Goal: Information Seeking & Learning: Learn about a topic

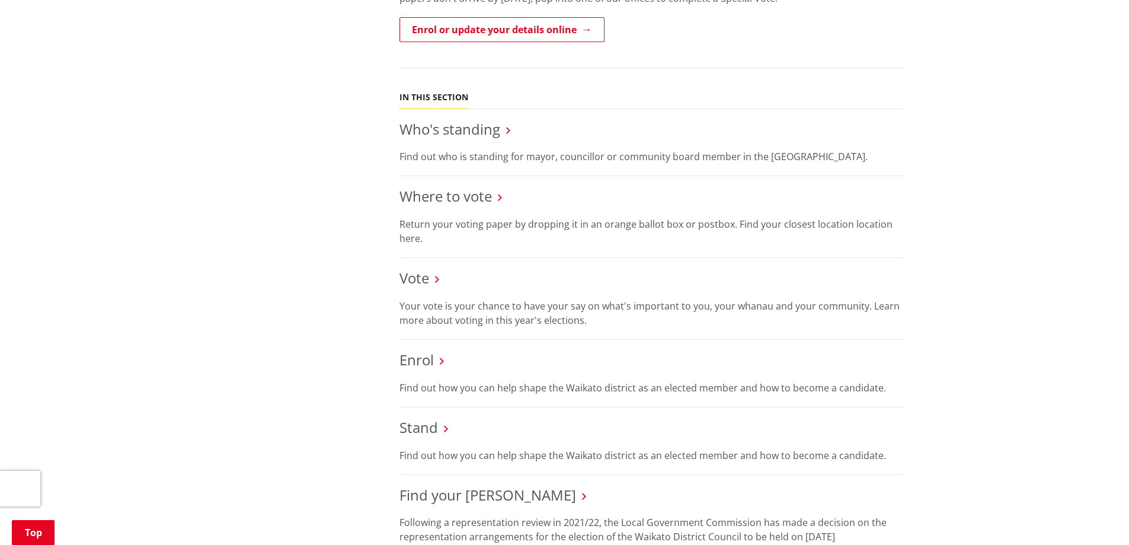
scroll to position [474, 0]
click at [454, 195] on link "Where to vote" at bounding box center [446, 194] width 92 height 20
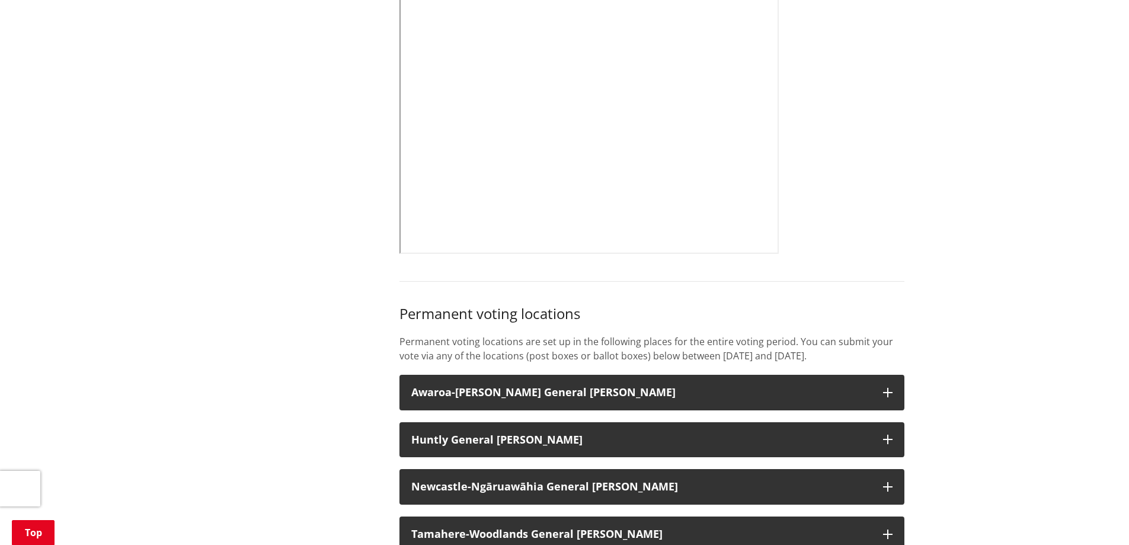
scroll to position [889, 0]
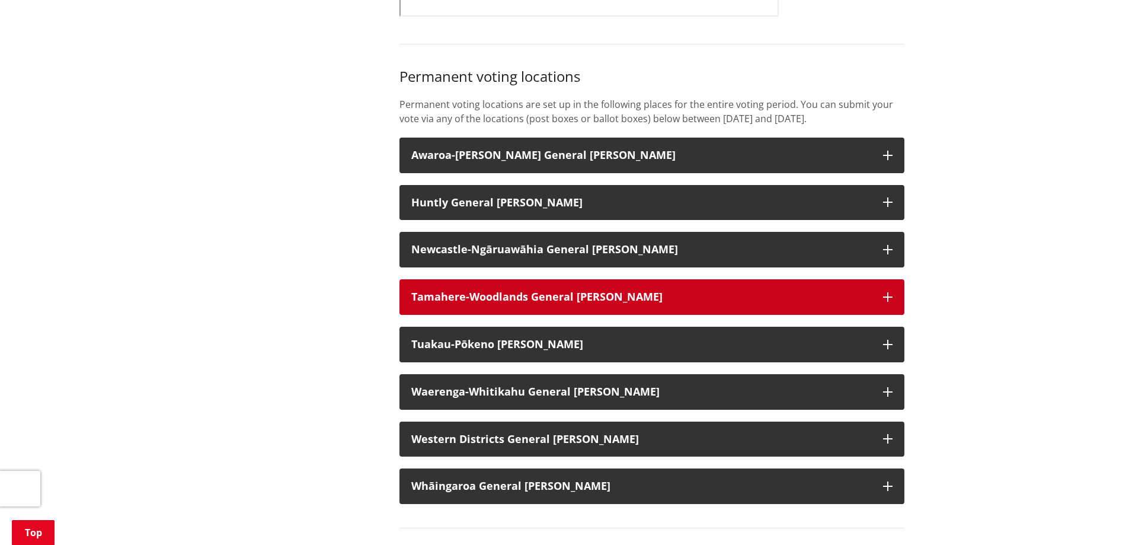
click at [778, 303] on h3 "Tamahere-Woodlands General [PERSON_NAME]" at bounding box center [641, 297] width 460 height 12
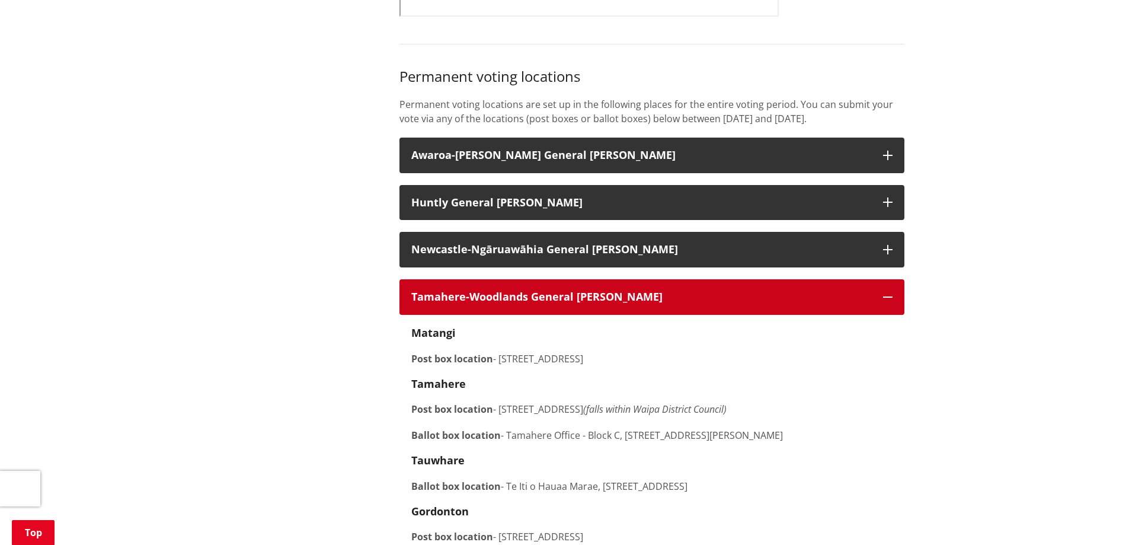
click at [889, 306] on button "Tamahere-Woodlands General Ward" at bounding box center [652, 297] width 505 height 36
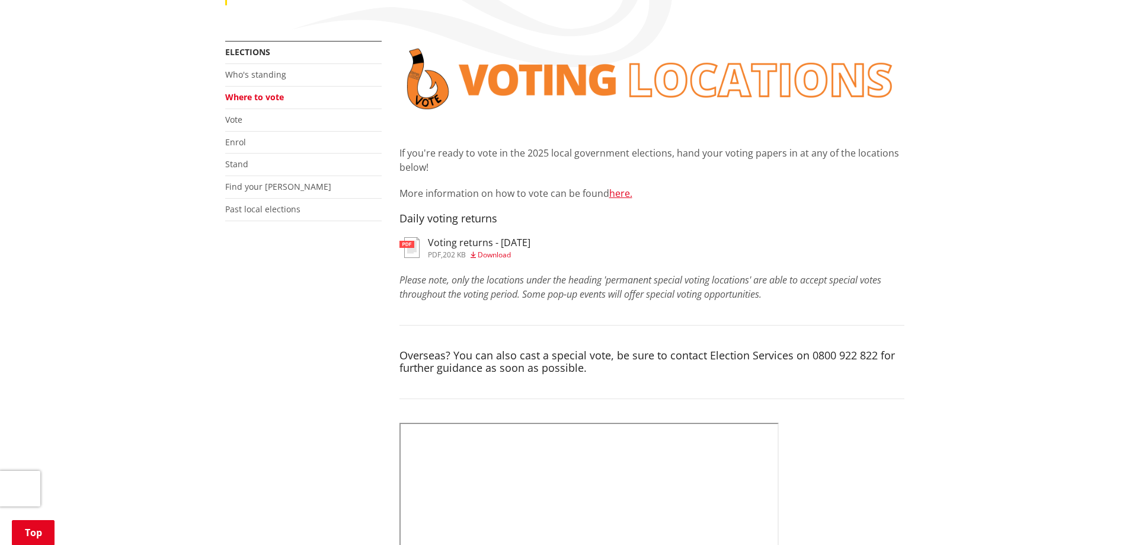
scroll to position [178, 0]
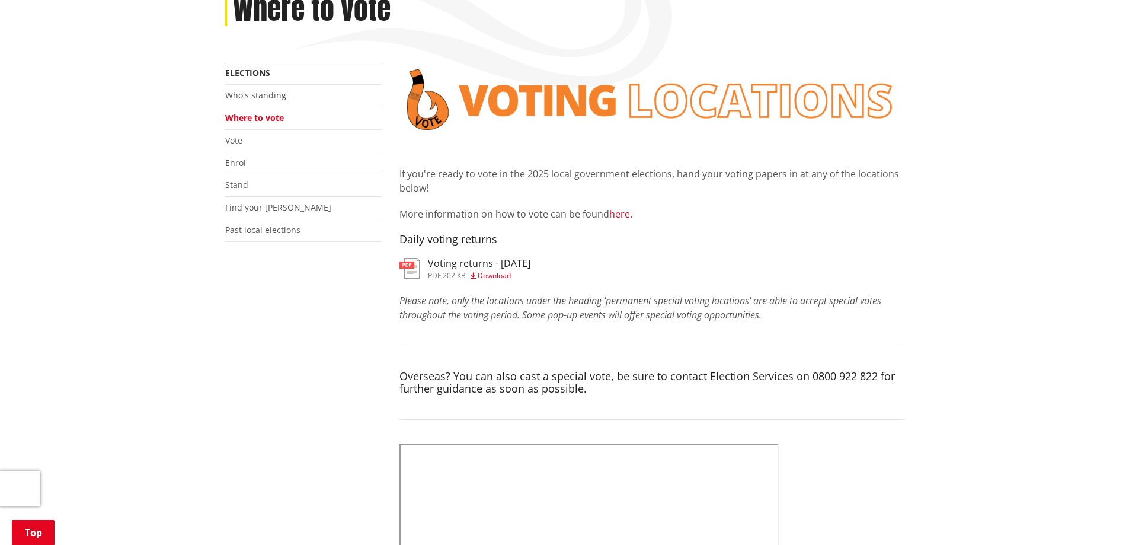
click at [624, 214] on link "here." at bounding box center [620, 213] width 23 height 13
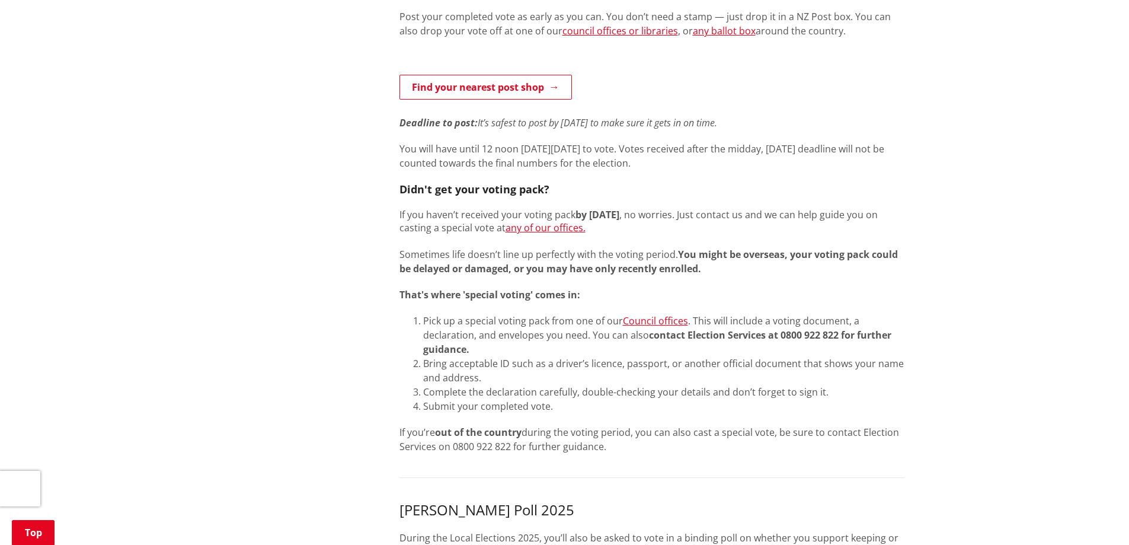
scroll to position [771, 0]
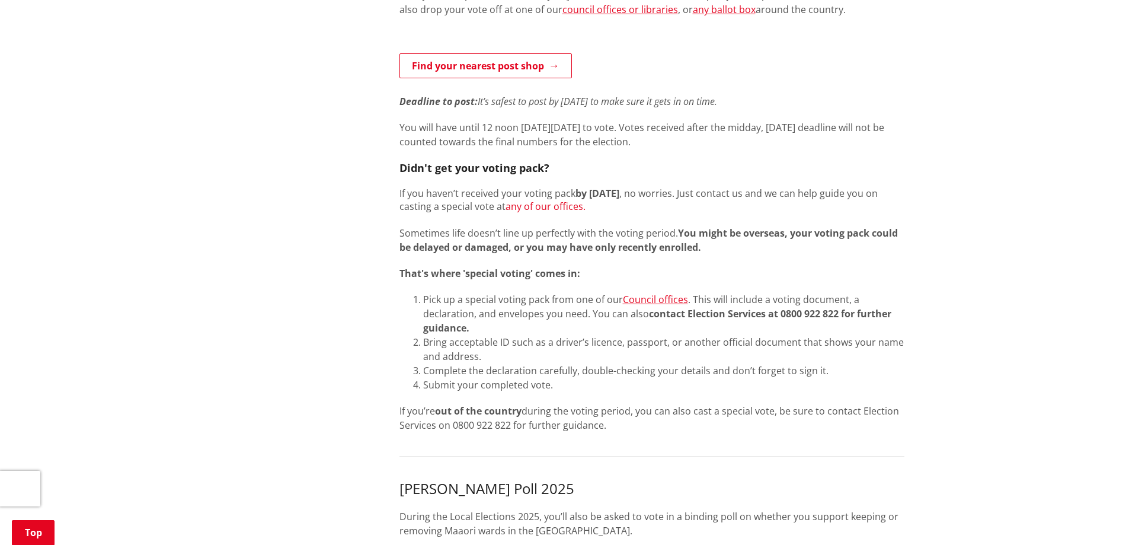
click at [566, 207] on link "any of our offices." at bounding box center [546, 206] width 80 height 13
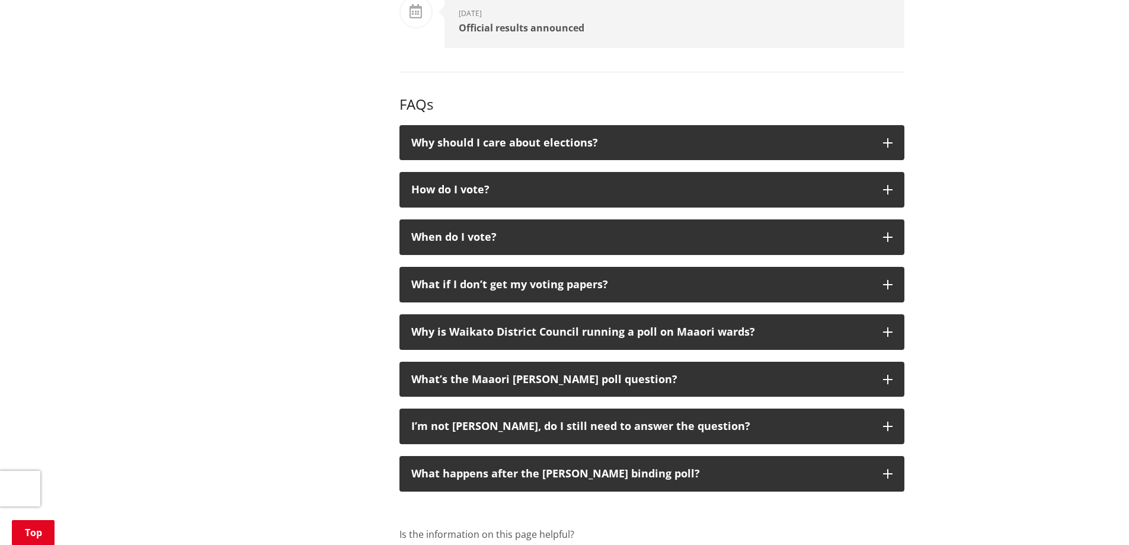
scroll to position [1838, 0]
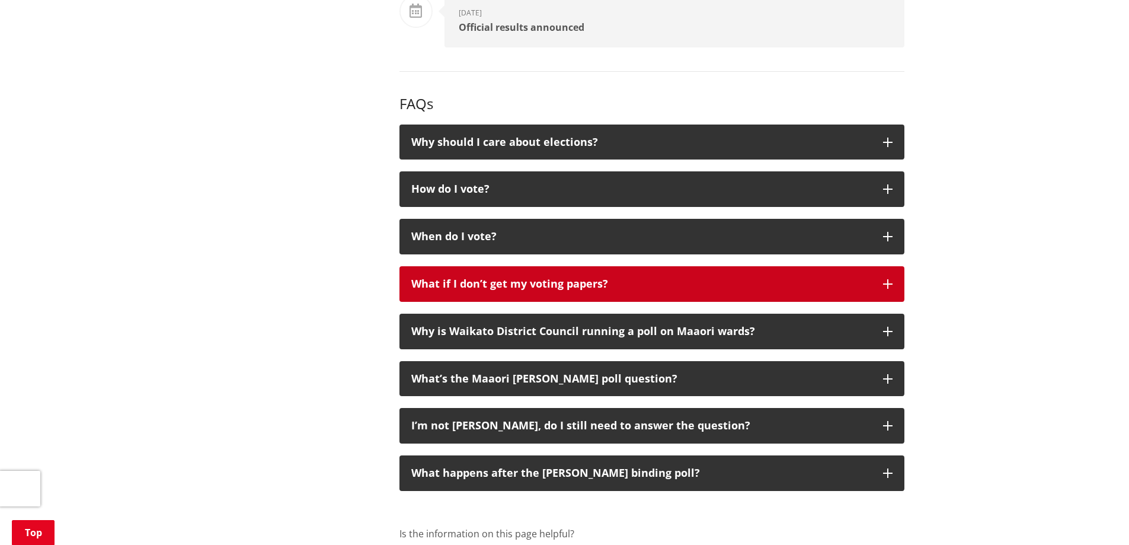
click at [883, 287] on icon "button" at bounding box center [887, 283] width 9 height 9
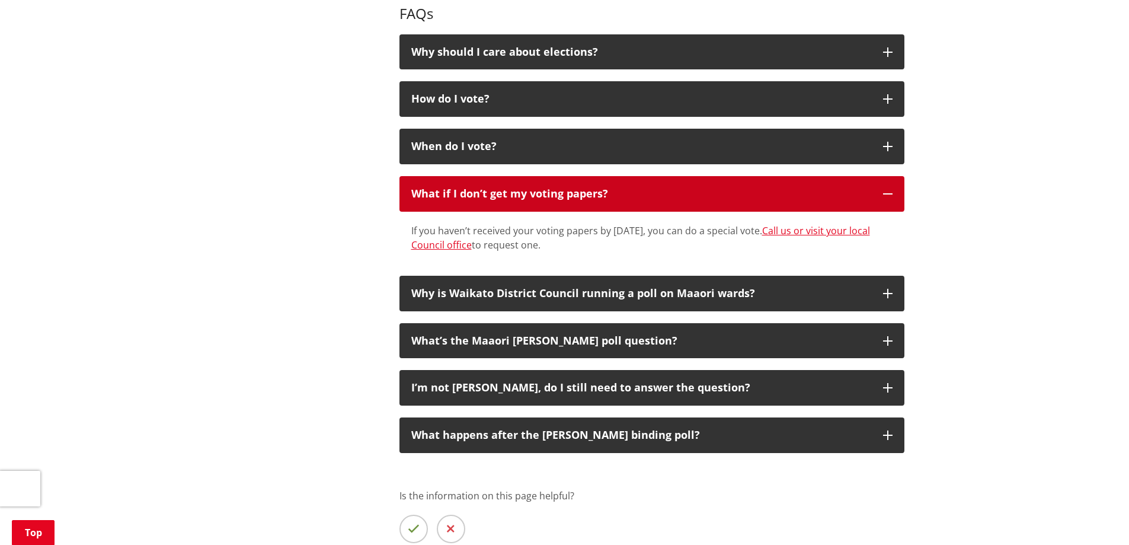
scroll to position [1956, 0]
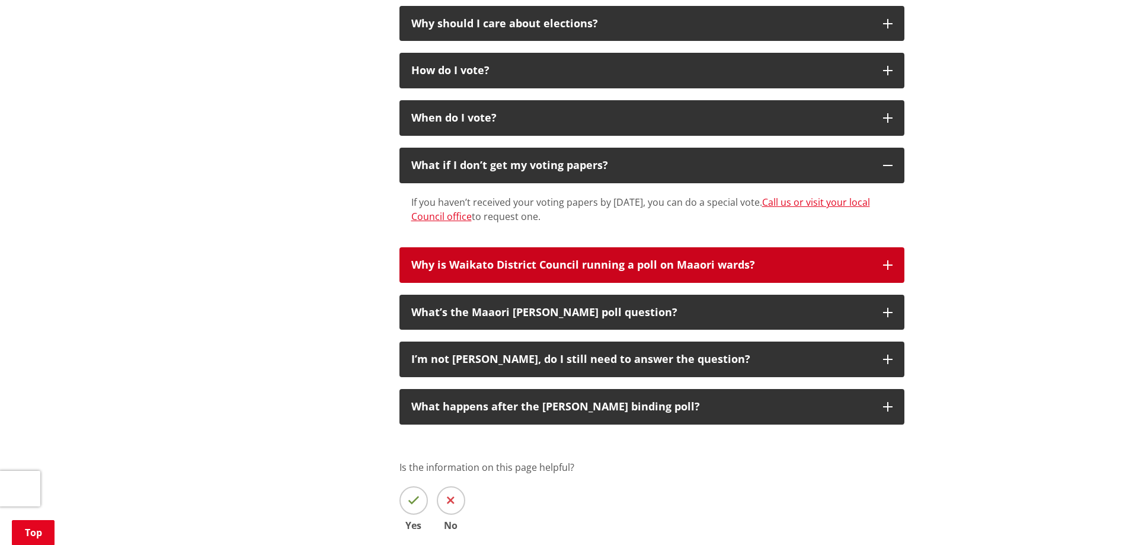
click at [886, 271] on button "Why is Waikato District Council running a poll on Maaori wards?" at bounding box center [652, 265] width 505 height 36
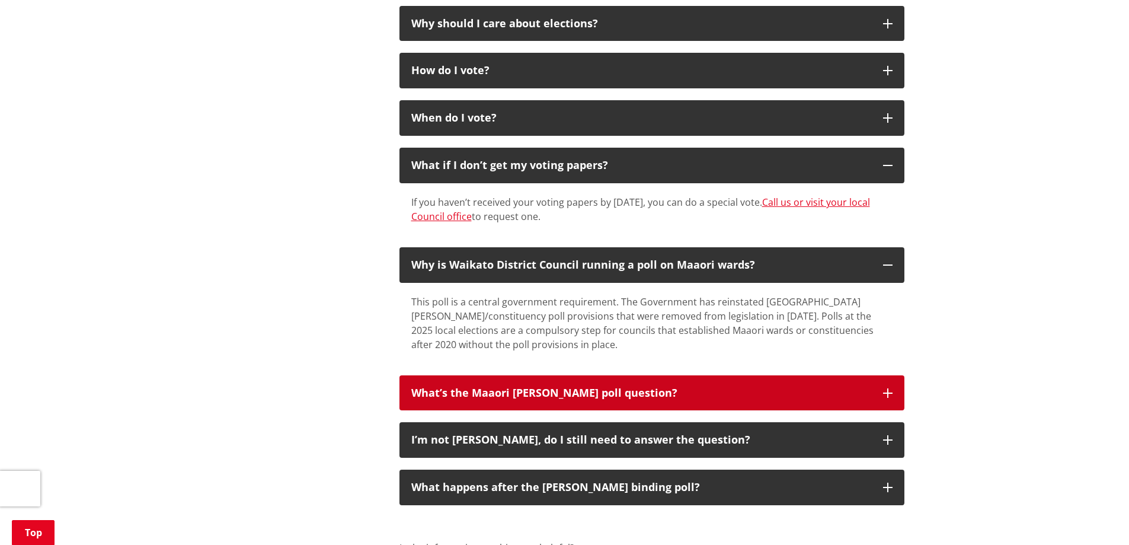
click at [883, 393] on icon "button" at bounding box center [887, 392] width 9 height 9
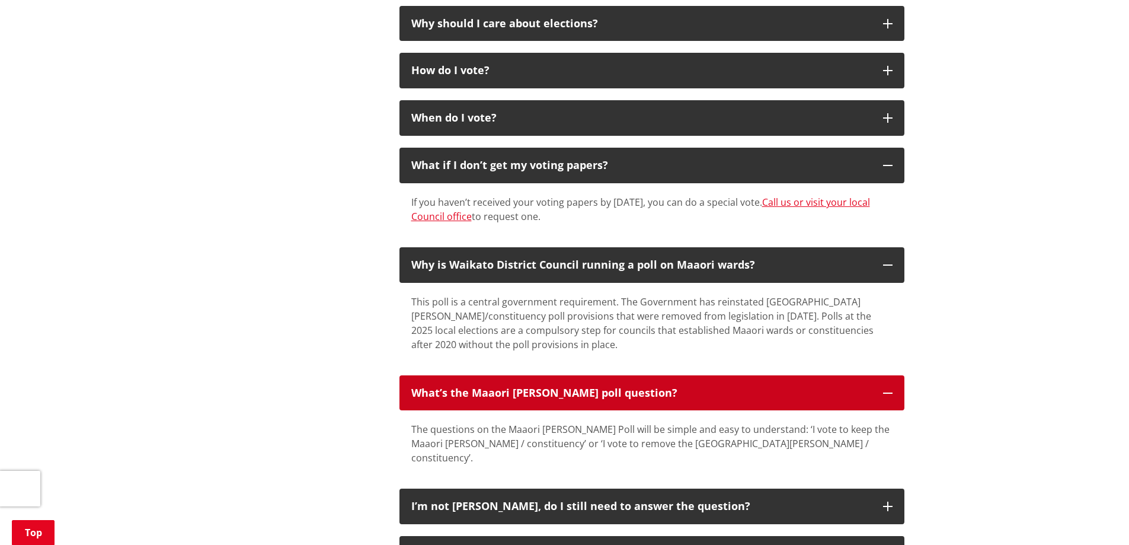
click at [884, 398] on button "What’s the Maaori [PERSON_NAME] poll question?" at bounding box center [652, 393] width 505 height 36
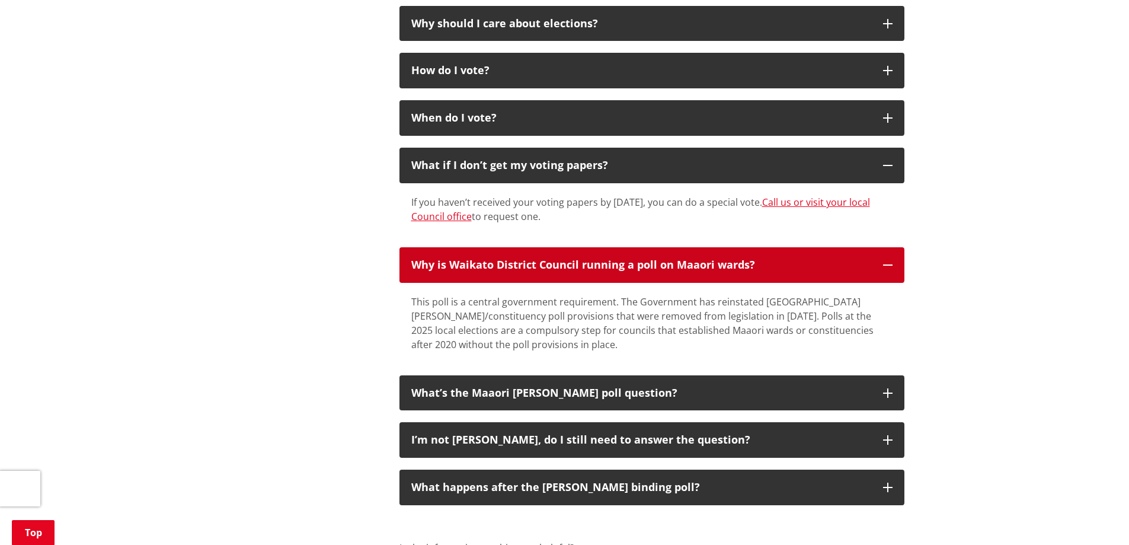
click at [890, 262] on icon "button" at bounding box center [887, 264] width 9 height 9
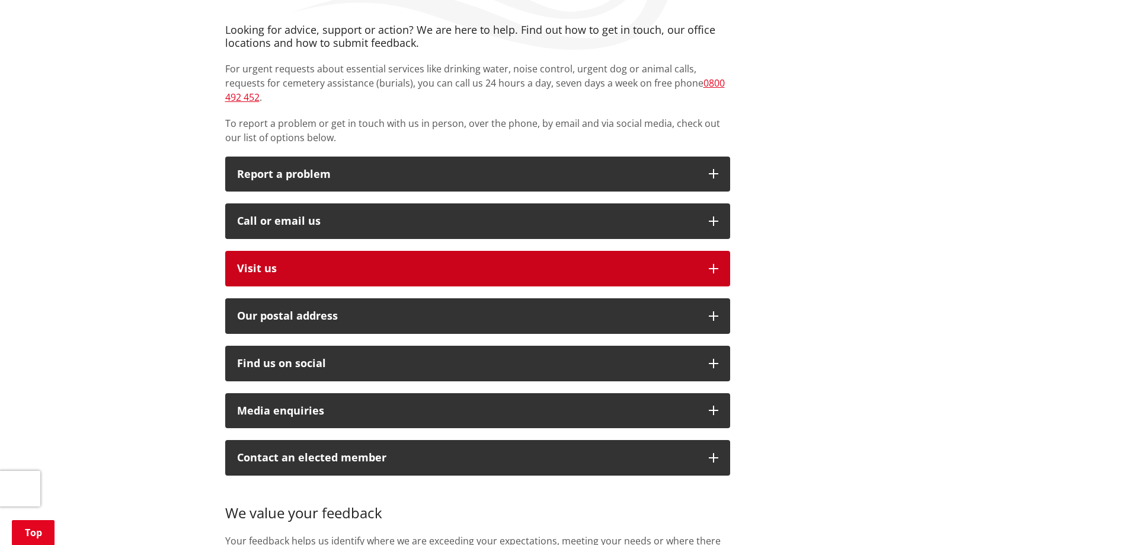
scroll to position [237, 0]
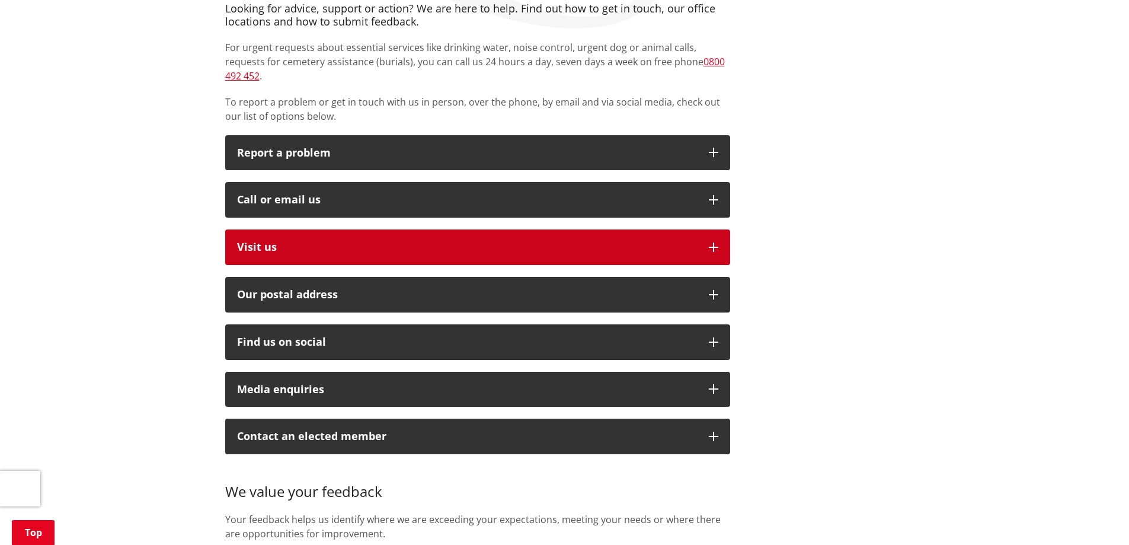
click at [723, 232] on button "Visit us" at bounding box center [477, 247] width 505 height 36
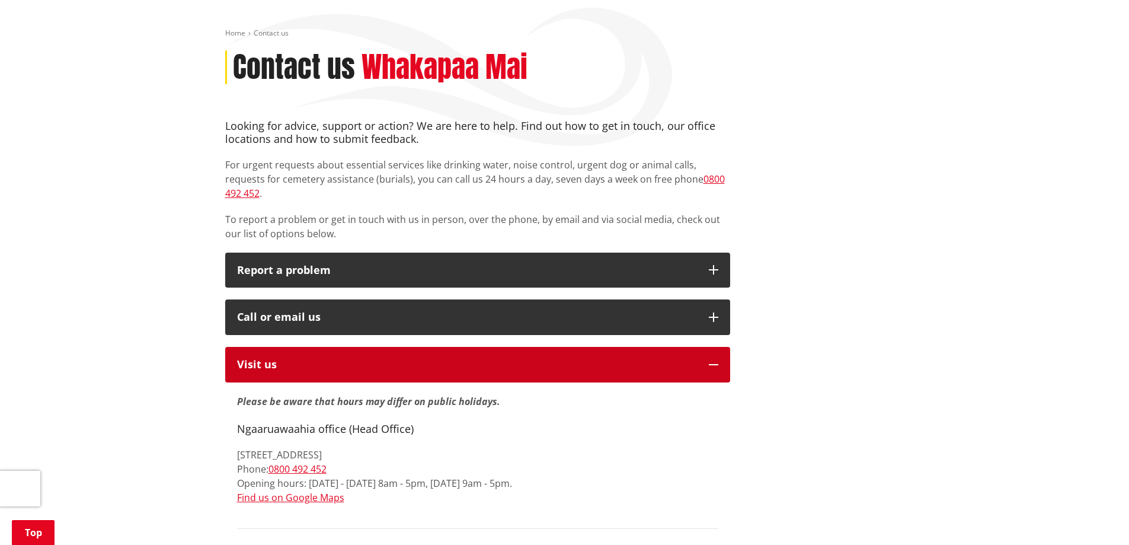
scroll to position [0, 0]
